Goal: Transaction & Acquisition: Purchase product/service

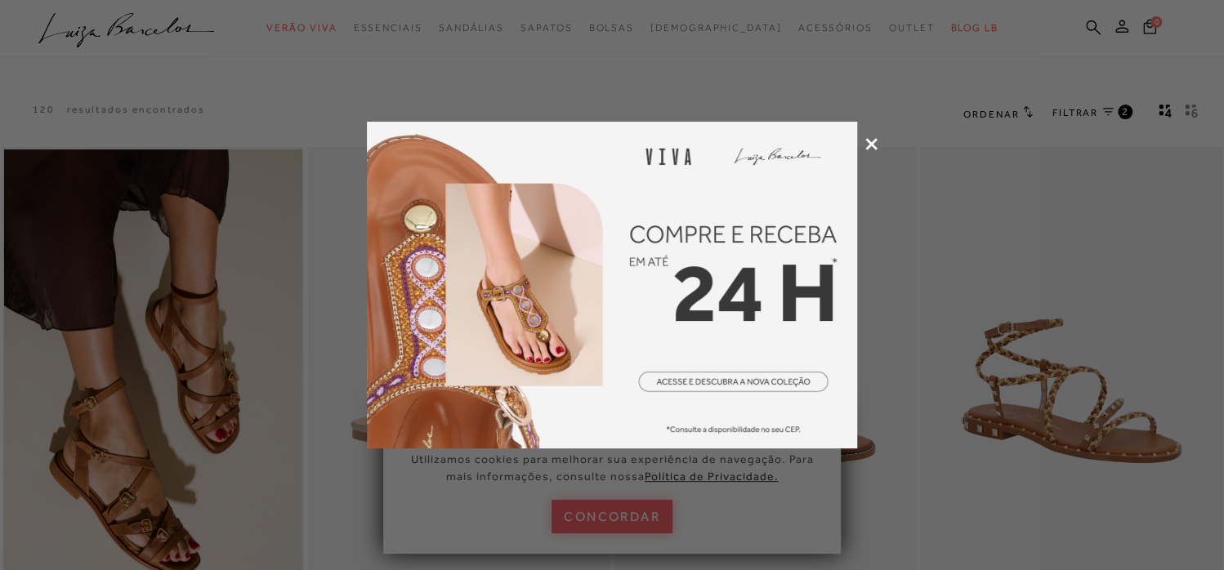
click at [871, 138] on icon at bounding box center [871, 144] width 12 height 12
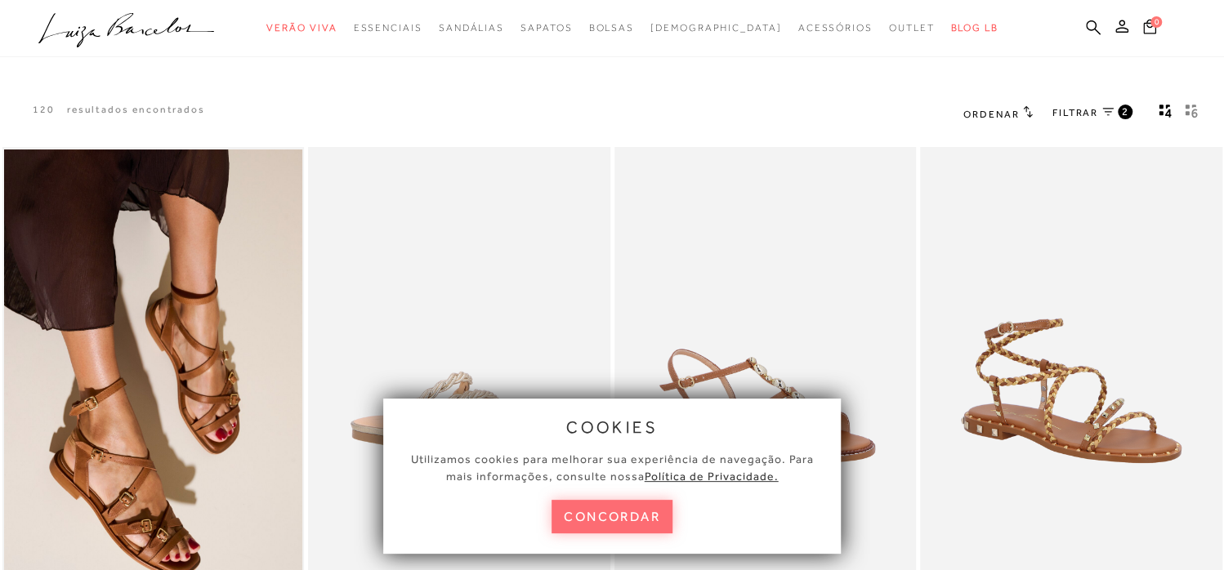
click at [630, 511] on button "concordar" at bounding box center [612, 517] width 121 height 34
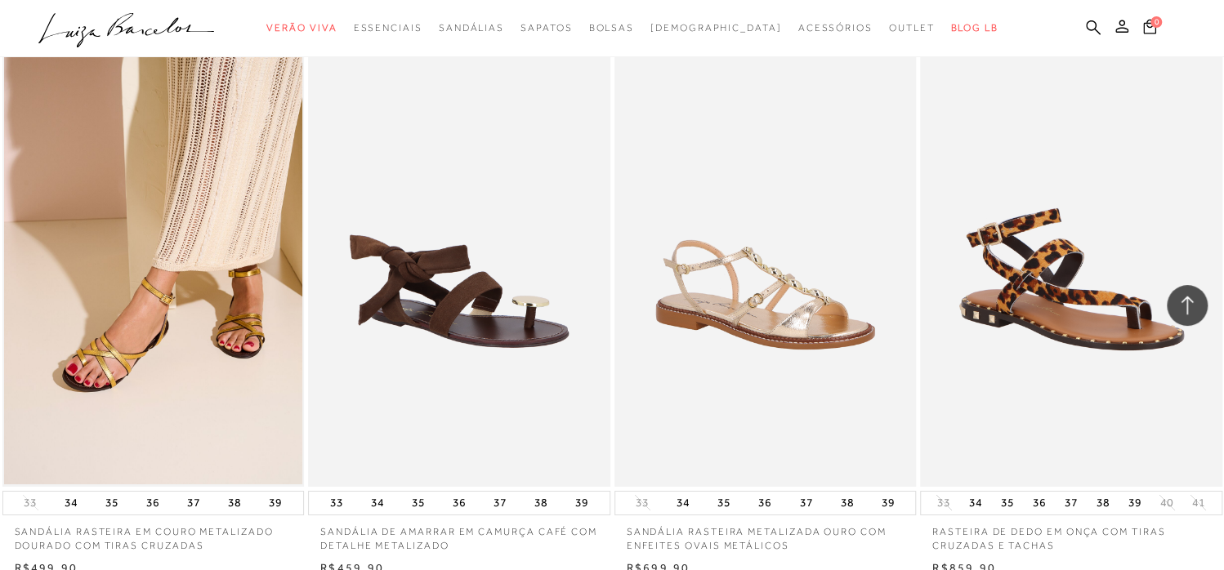
scroll to position [2942, 0]
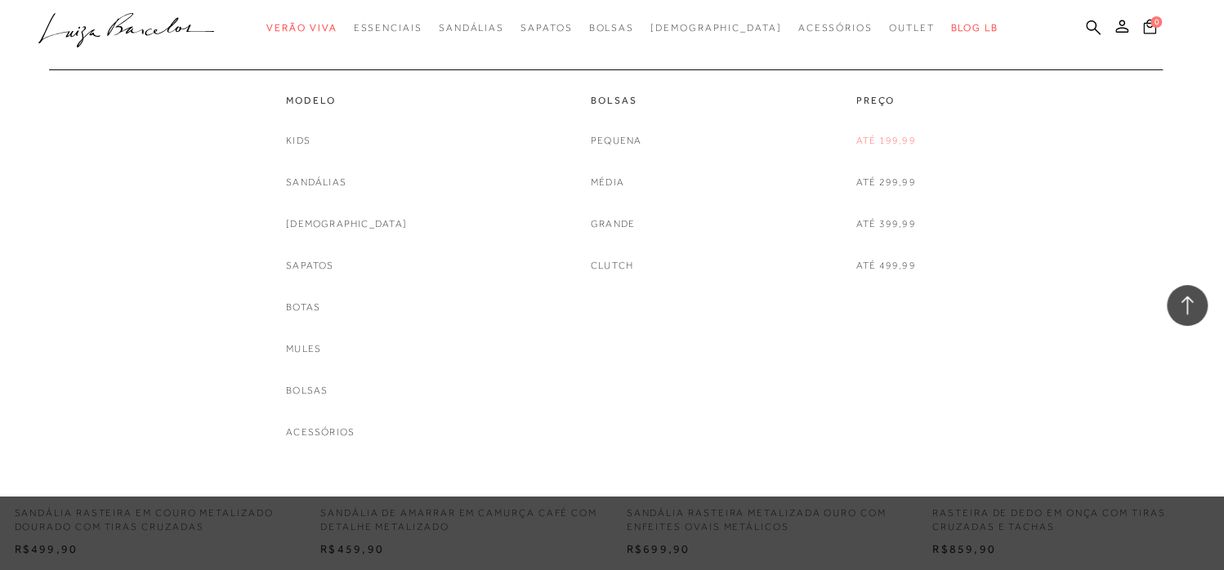
click at [864, 140] on link "Até 199,99" at bounding box center [886, 140] width 60 height 17
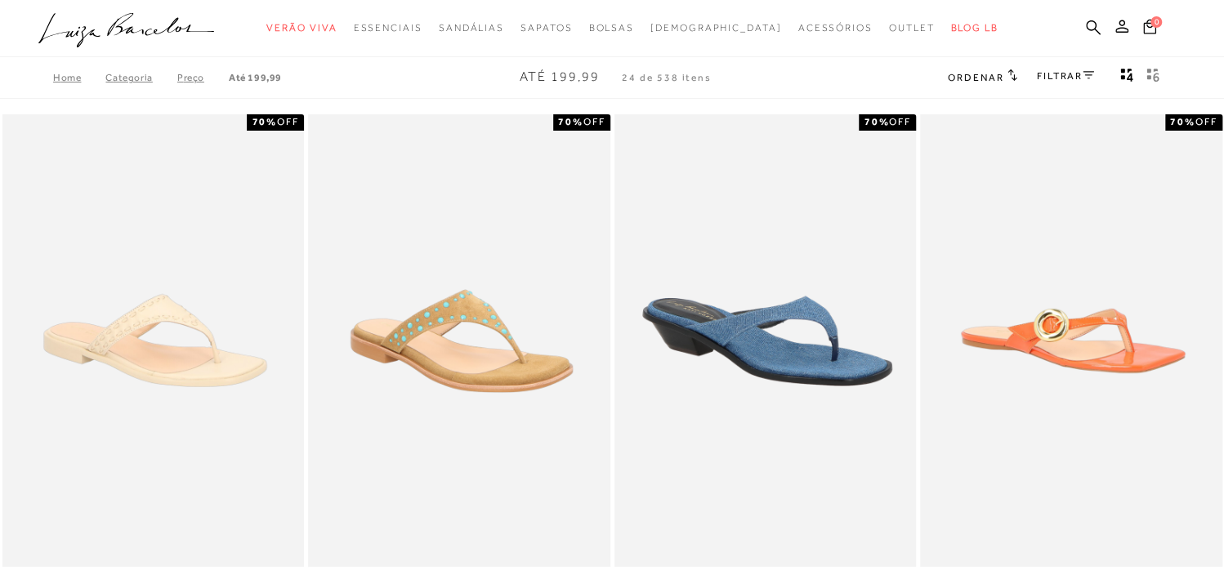
click at [1087, 76] on icon at bounding box center [1088, 75] width 11 height 8
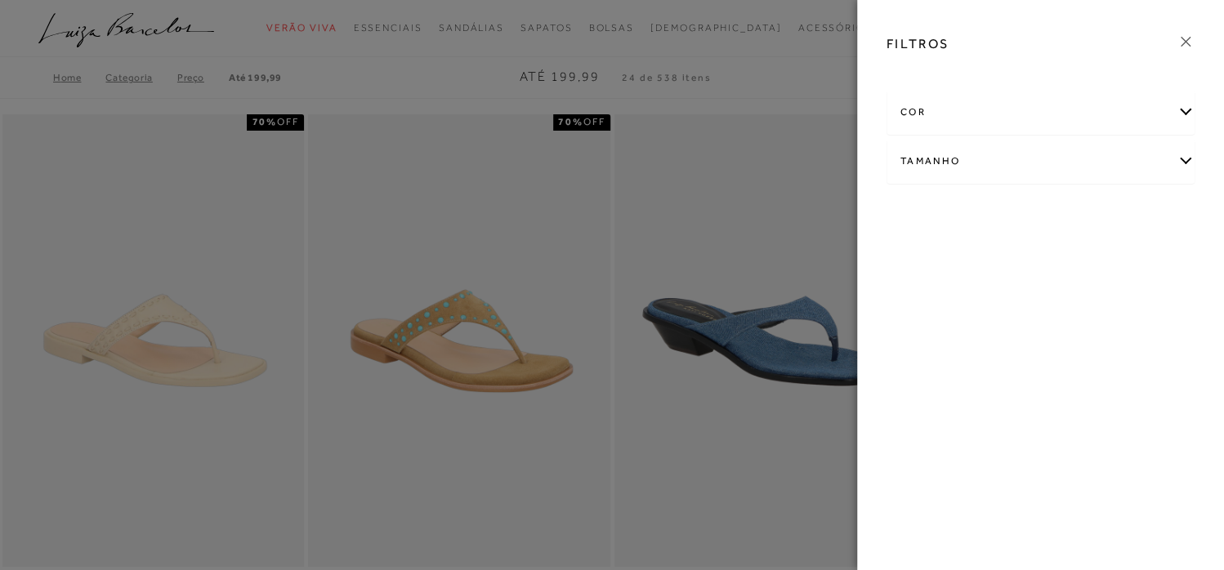
click at [1182, 154] on div "Tamanho" at bounding box center [1040, 161] width 306 height 43
click at [922, 287] on link "Ver mais..." at bounding box center [931, 285] width 44 height 12
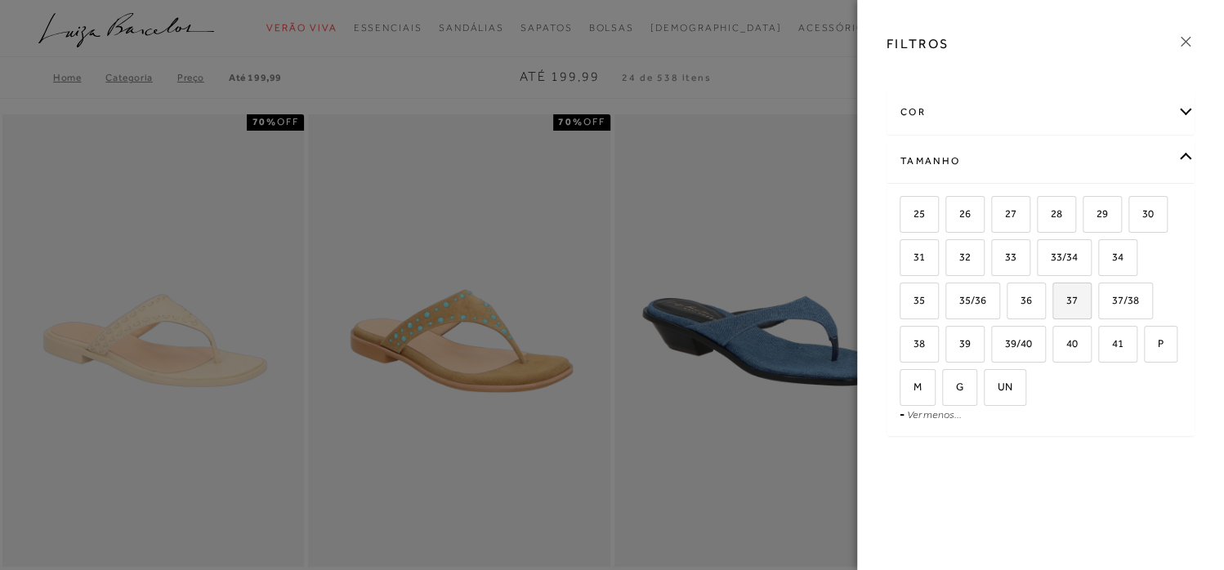
click at [1070, 300] on span "37" at bounding box center [1066, 300] width 24 height 12
click at [1066, 300] on input "37" at bounding box center [1058, 303] width 16 height 16
checkbox input "true"
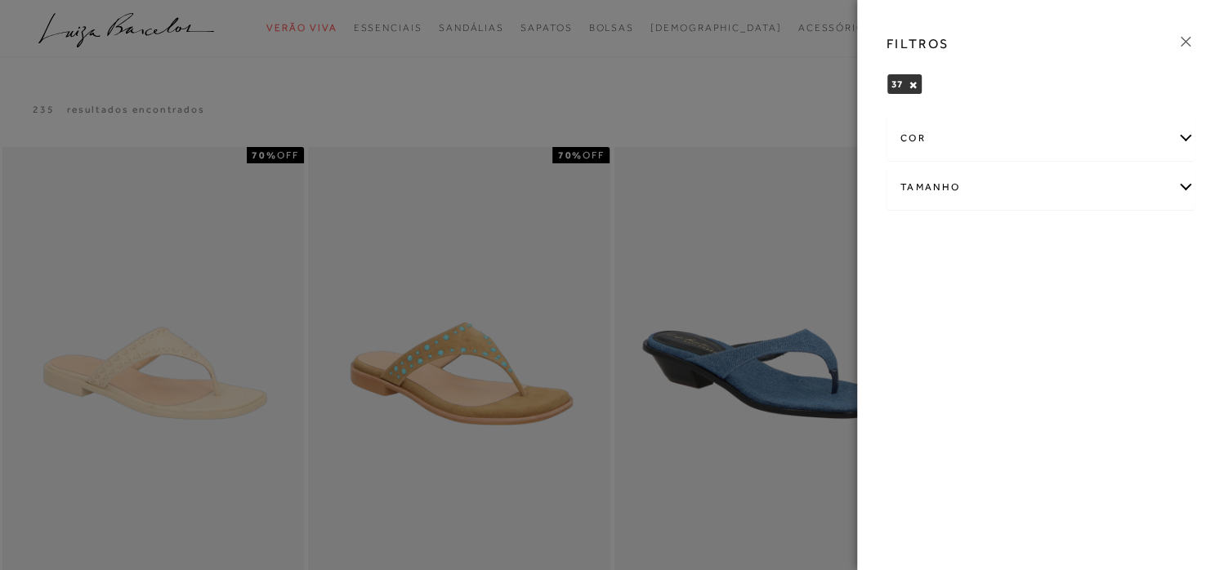
click at [820, 143] on div at bounding box center [612, 285] width 1224 height 570
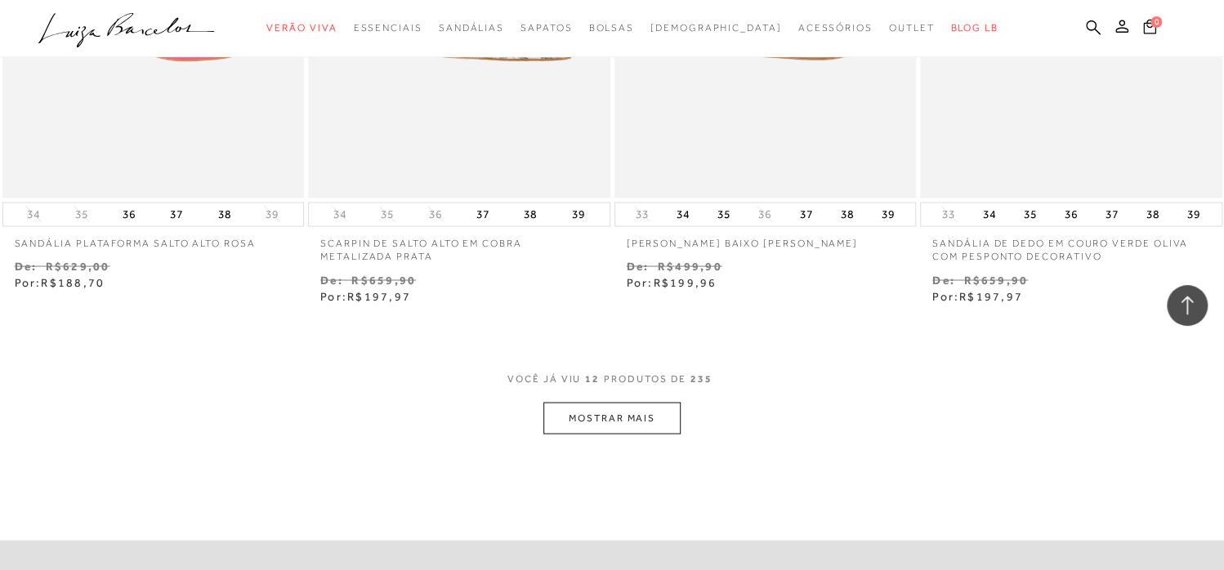
scroll to position [1716, 0]
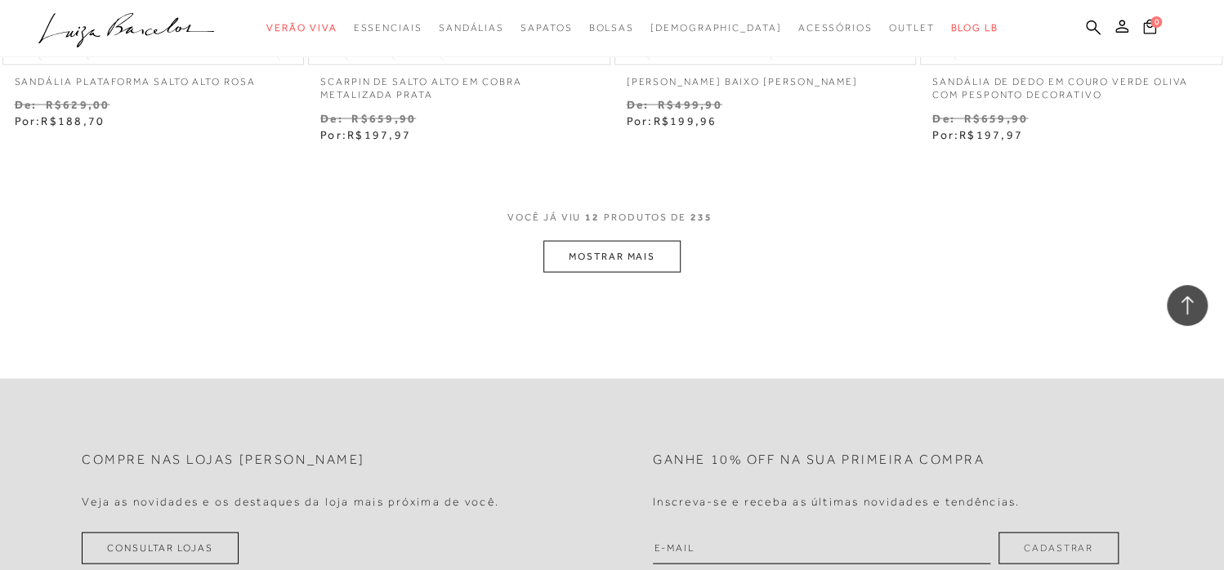
click at [643, 254] on button "MOSTRAR MAIS" at bounding box center [611, 257] width 137 height 32
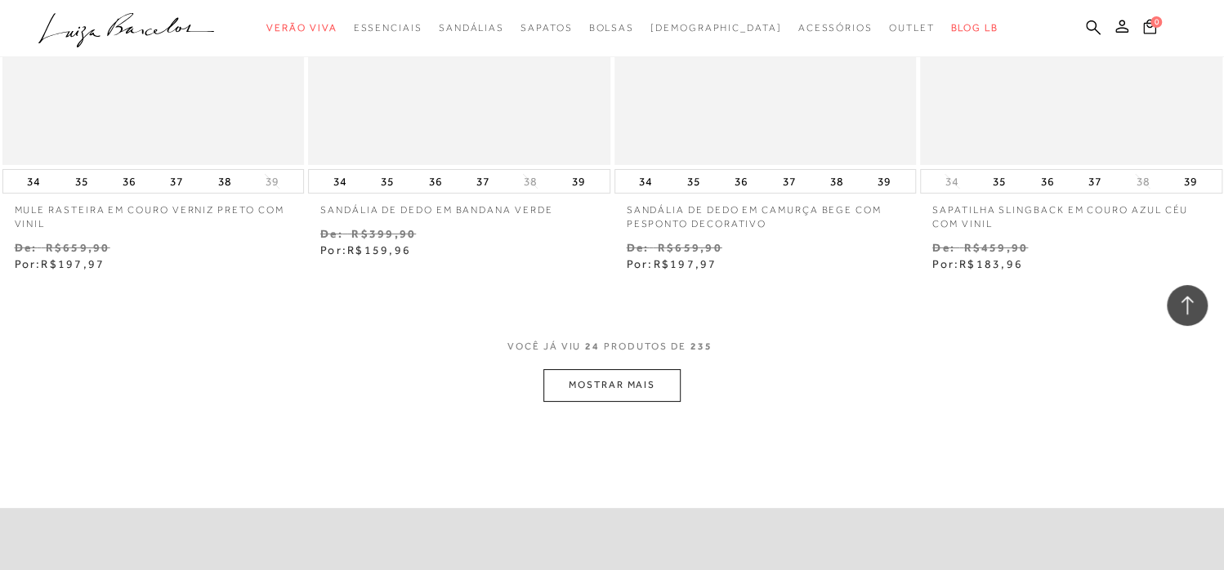
scroll to position [3350, 0]
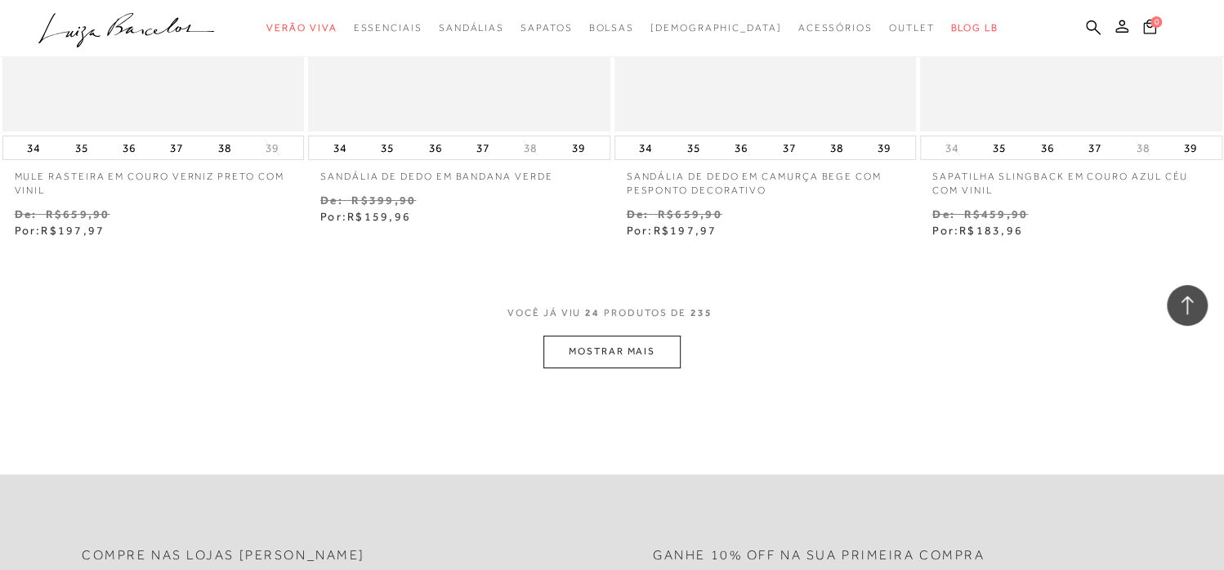
click at [653, 351] on button "MOSTRAR MAIS" at bounding box center [611, 352] width 137 height 32
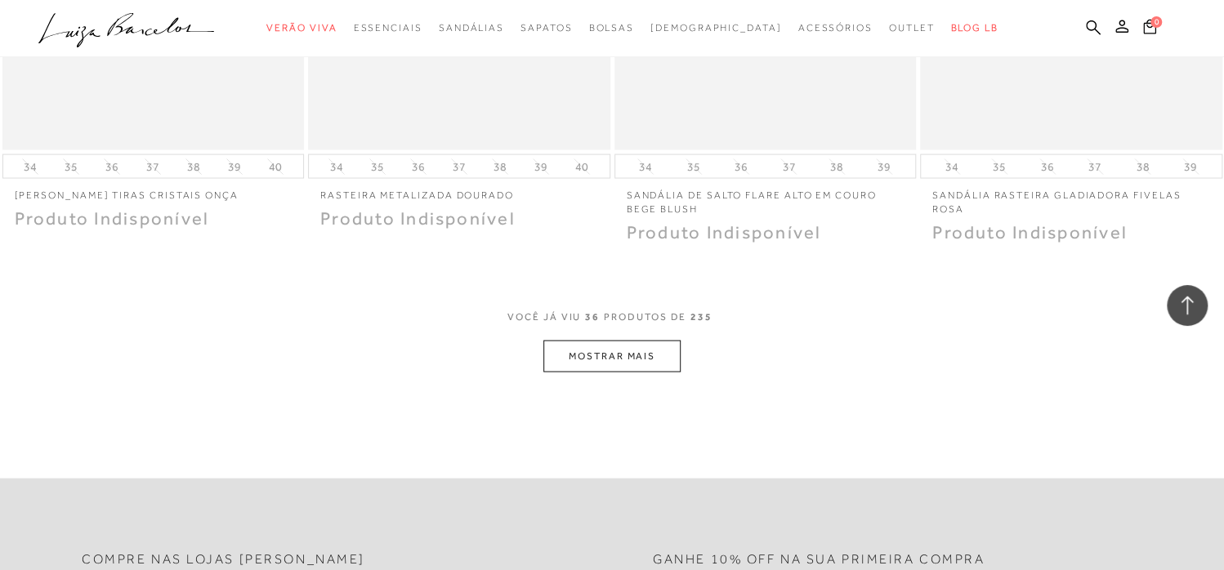
scroll to position [5066, 0]
